Goal: Task Accomplishment & Management: Manage account settings

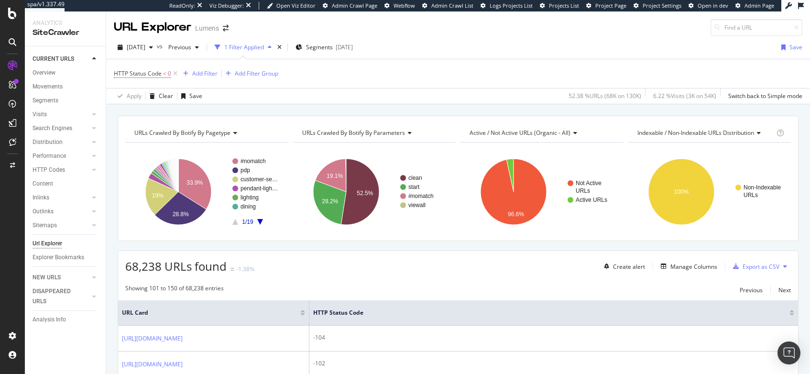
scroll to position [1753, 0]
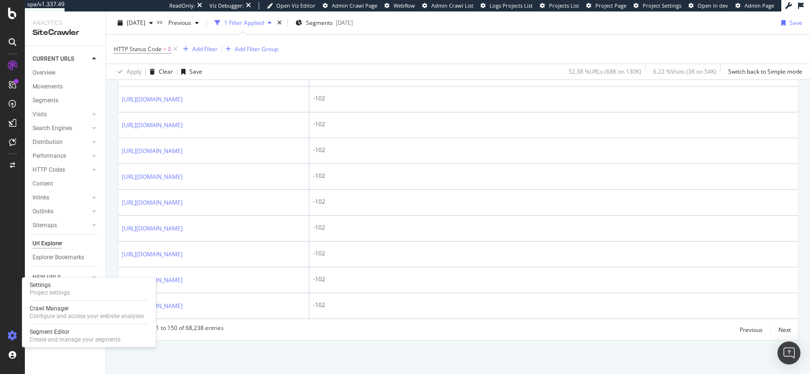
click at [16, 336] on icon at bounding box center [13, 336] width 10 height 10
click at [47, 286] on div "Settings" at bounding box center [50, 285] width 40 height 8
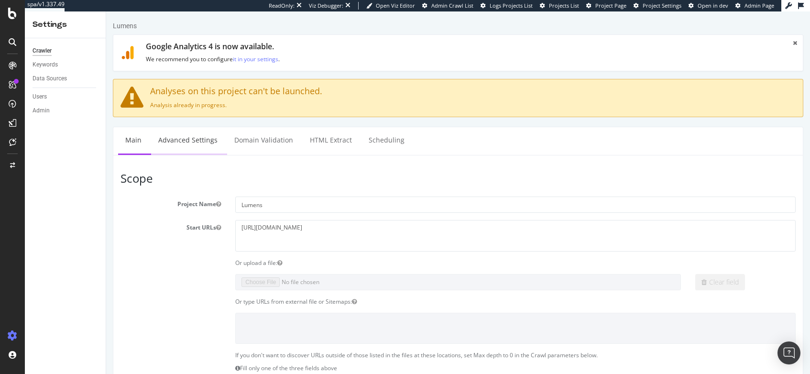
click at [185, 143] on link "Advanced Settings" at bounding box center [188, 140] width 74 height 26
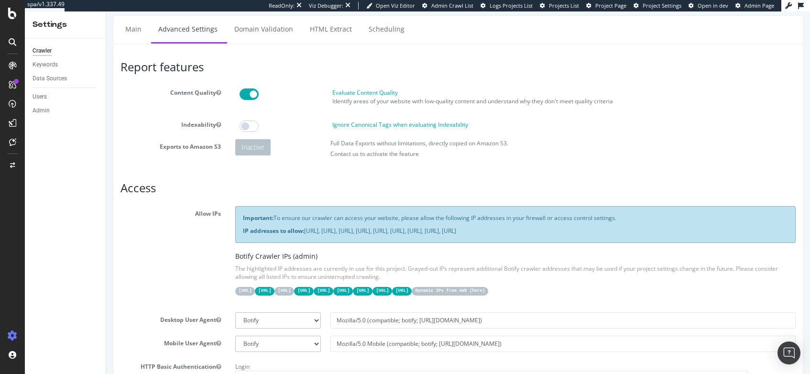
scroll to position [97, 0]
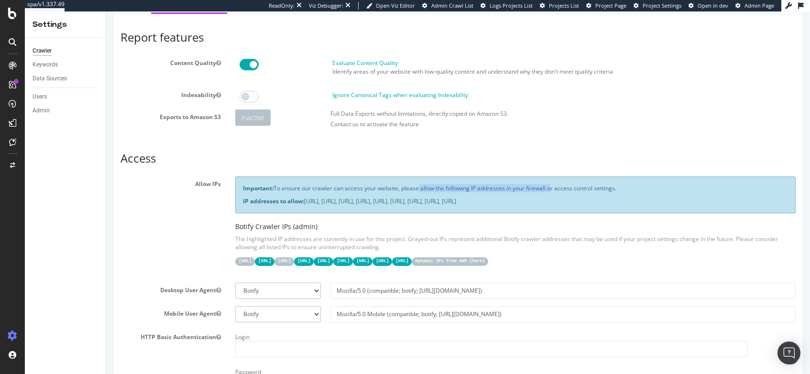
drag, startPoint x: 432, startPoint y: 186, endPoint x: 549, endPoint y: 187, distance: 117.6
click at [549, 187] on p "Important: To ensure our crawler can access your website, please allow the foll…" at bounding box center [515, 188] width 545 height 8
drag, startPoint x: 719, startPoint y: 201, endPoint x: 305, endPoint y: 197, distance: 413.6
click at [305, 197] on p "IP addresses to allow: 31.41.37.0/24, 44.206.2.192/26, 15.235.106.96/27, 52.6.2…" at bounding box center [515, 201] width 545 height 8
copy p "31.41.37.0/24, 44.206.2.192/26, 15.235.106.96/27, 52.6.26.195/32, 52.203.178.22…"
